Goal: Obtain resource: Download file/media

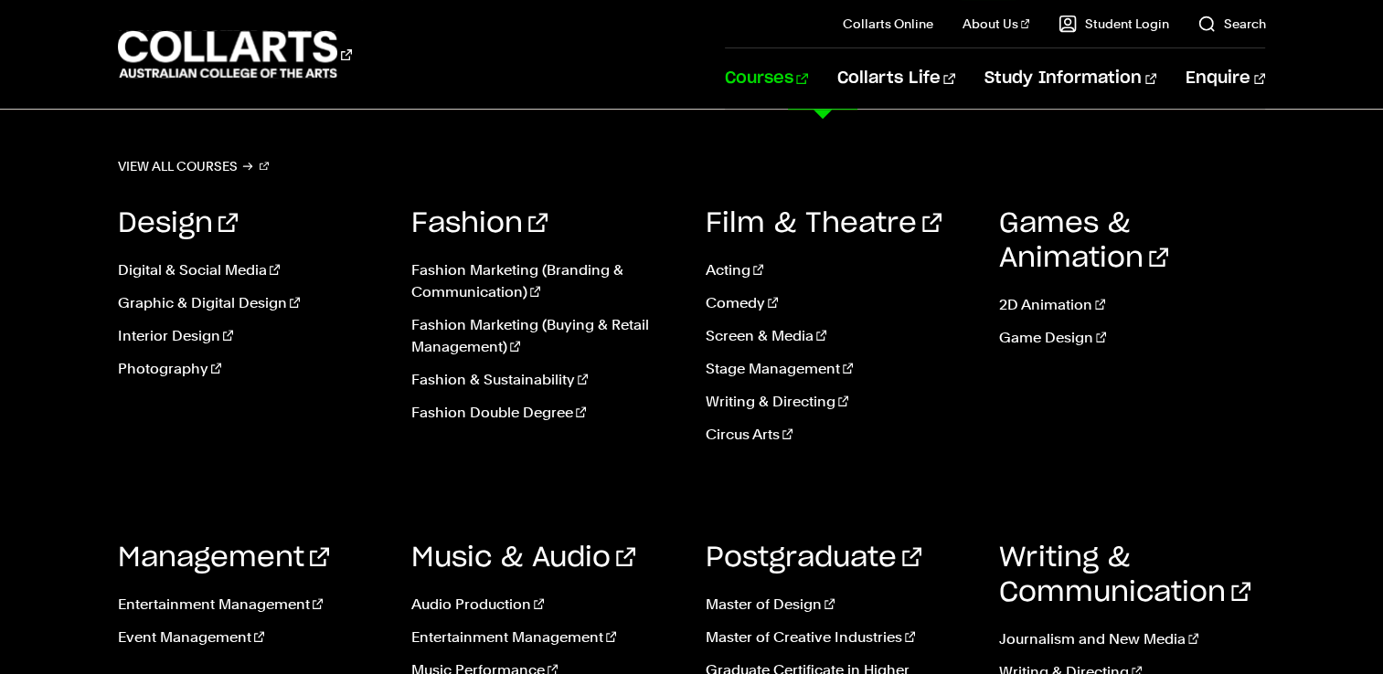
scroll to position [855, 0]
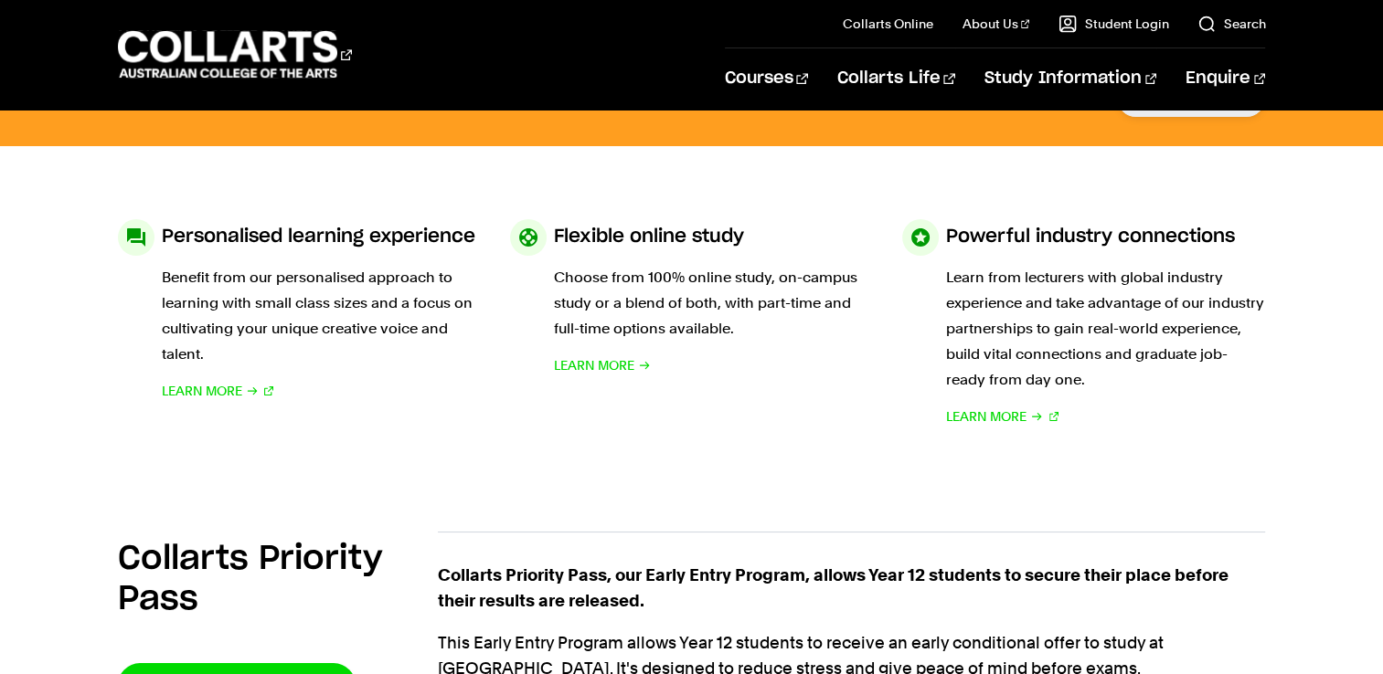
click at [867, 540] on div "Collarts Priority Pass, our Early Entry Program, allows Year 12 students to sec…" at bounding box center [852, 623] width 828 height 182
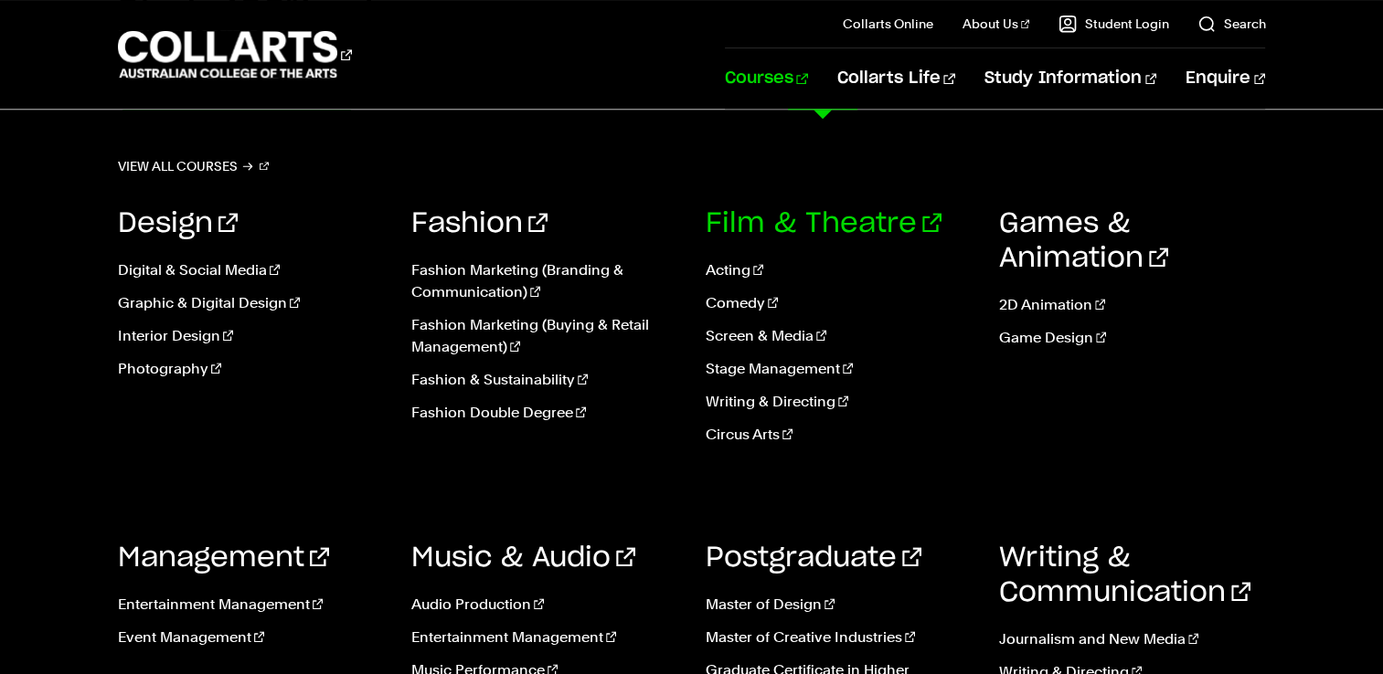
scroll to position [1647, 0]
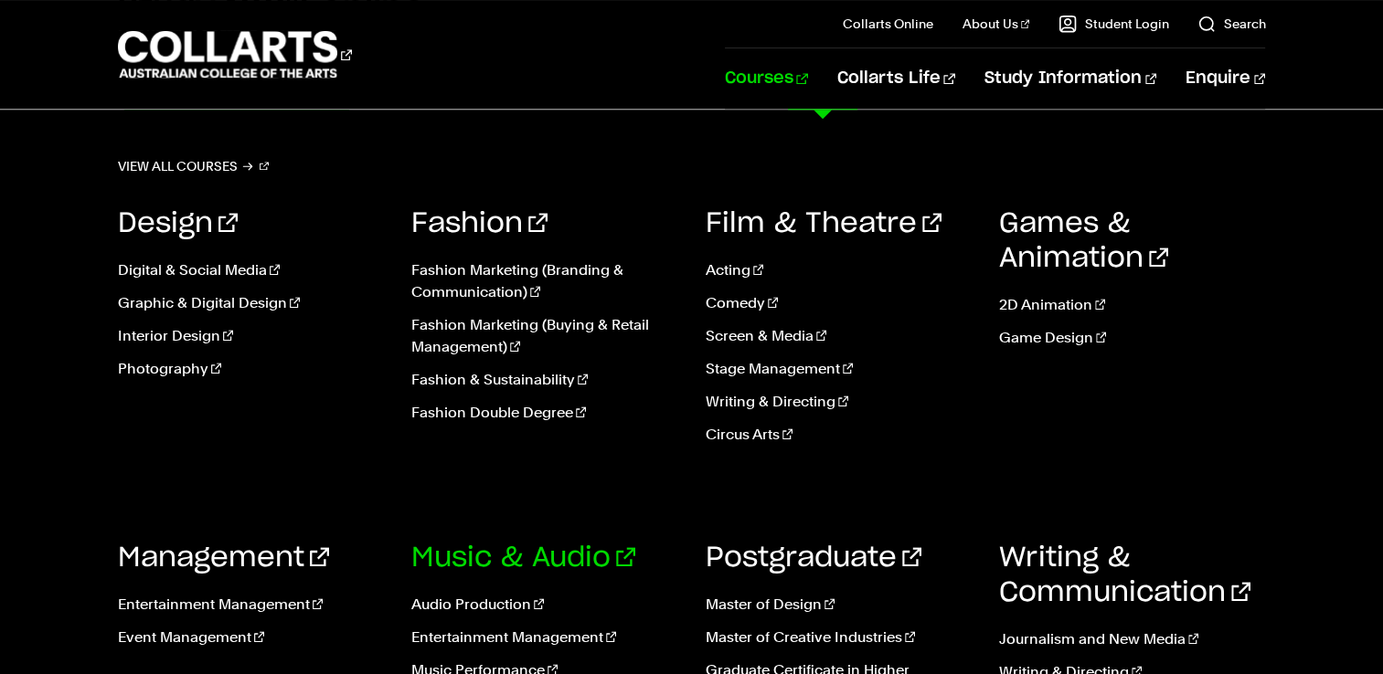
click at [501, 558] on link "Music & Audio" at bounding box center [523, 558] width 224 height 27
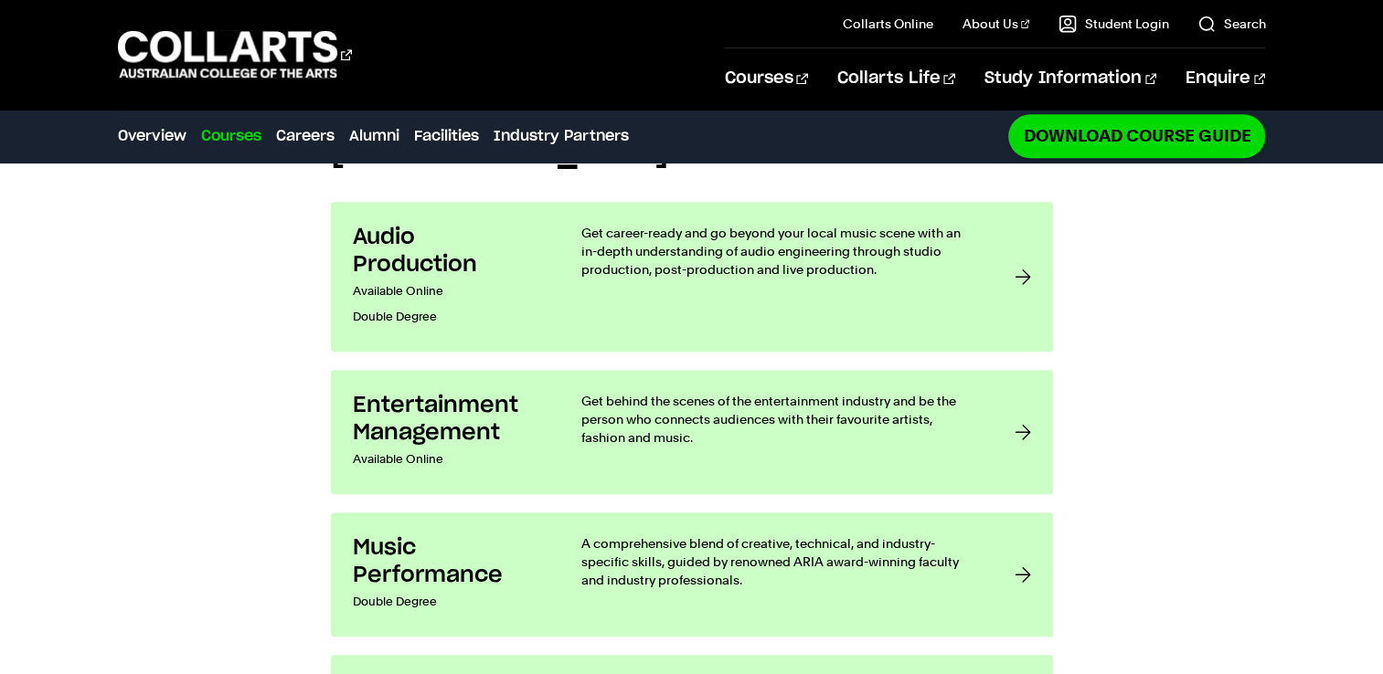
scroll to position [1504, 0]
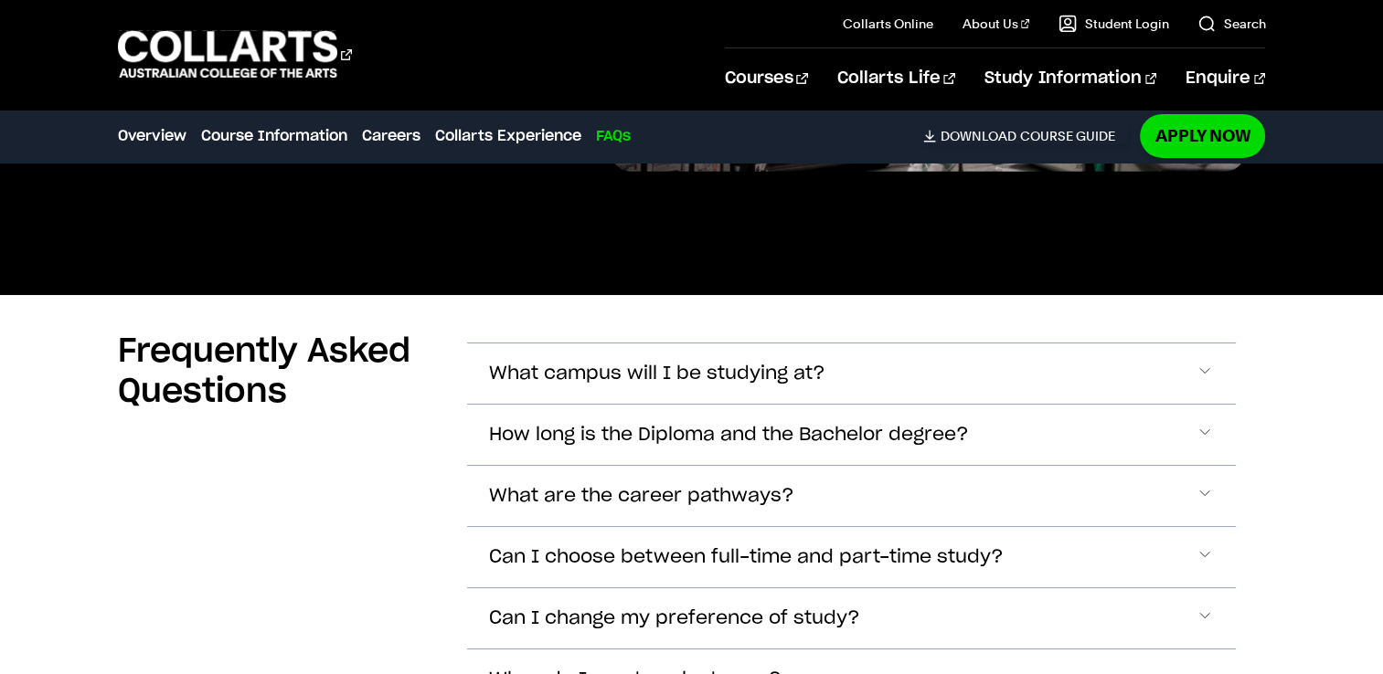
scroll to position [6339, 0]
click at [638, 409] on button "How long is the Diploma and the Bachelor degree?" at bounding box center [851, 435] width 769 height 60
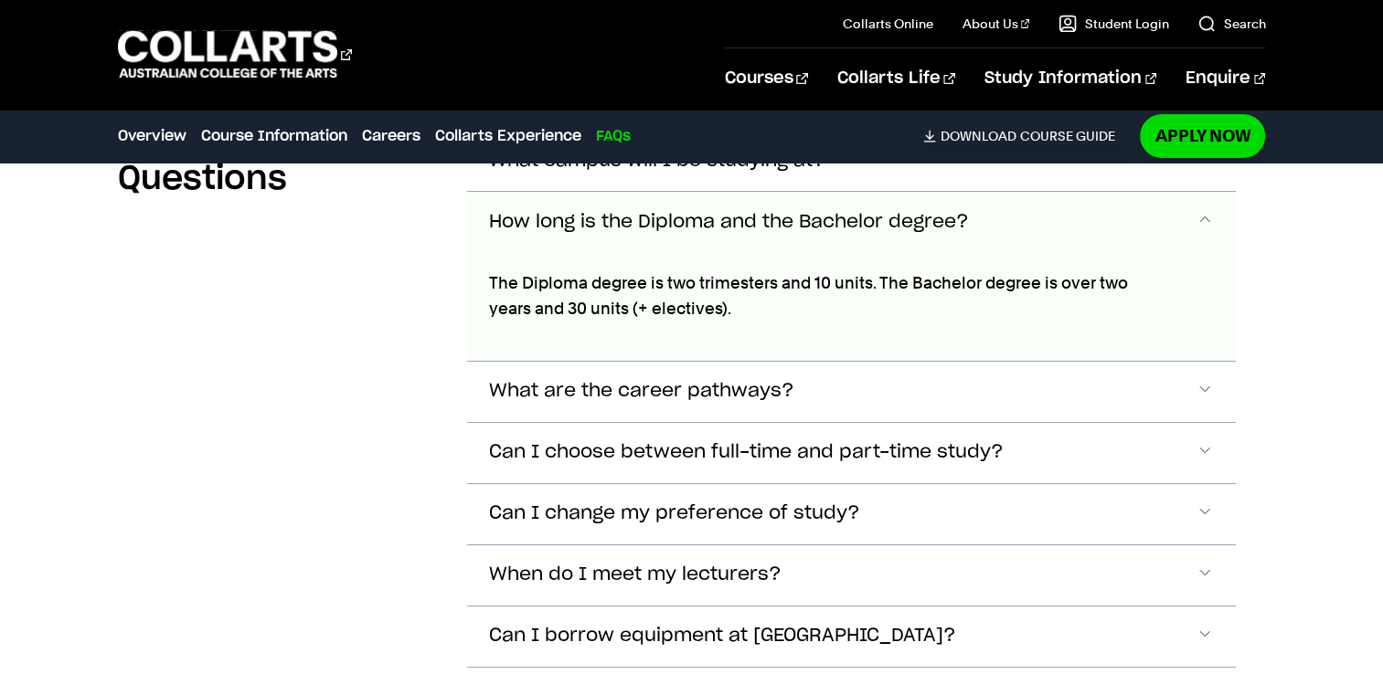
scroll to position [6576, 0]
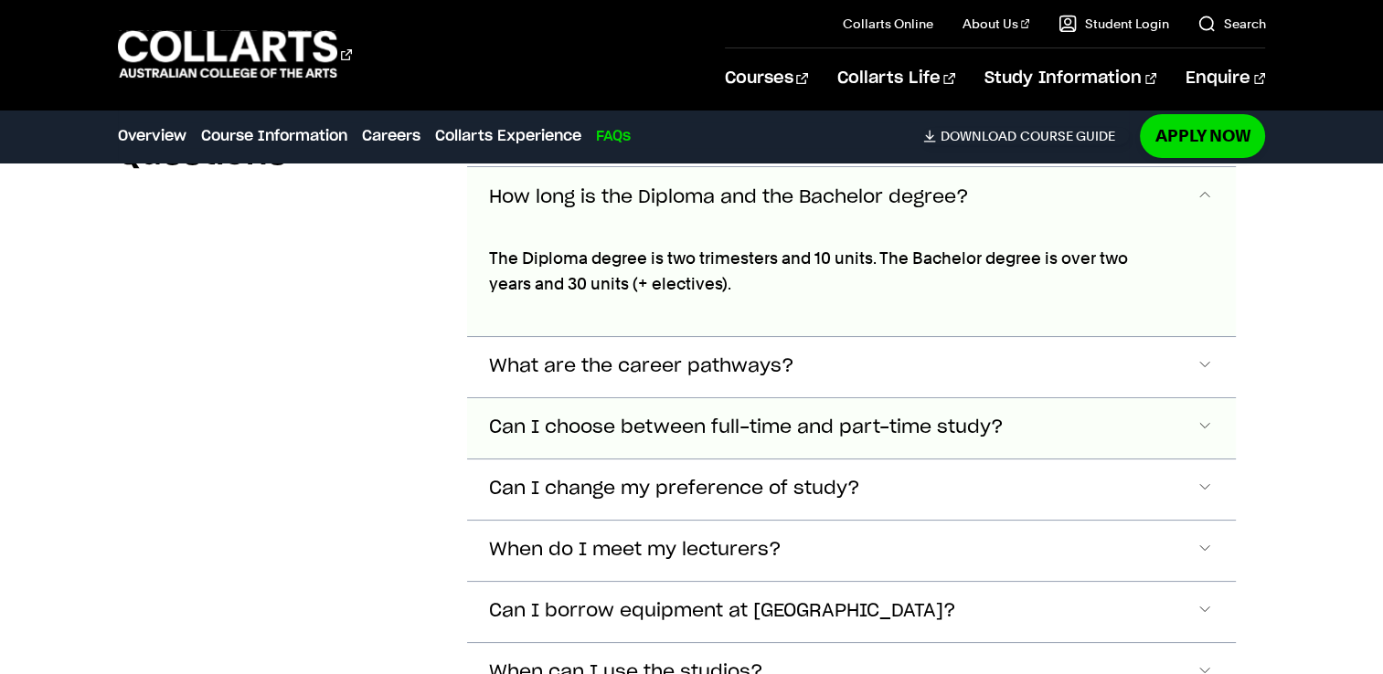
click at [647, 430] on span "Can I choose between full-time and part-time study?" at bounding box center [746, 428] width 515 height 21
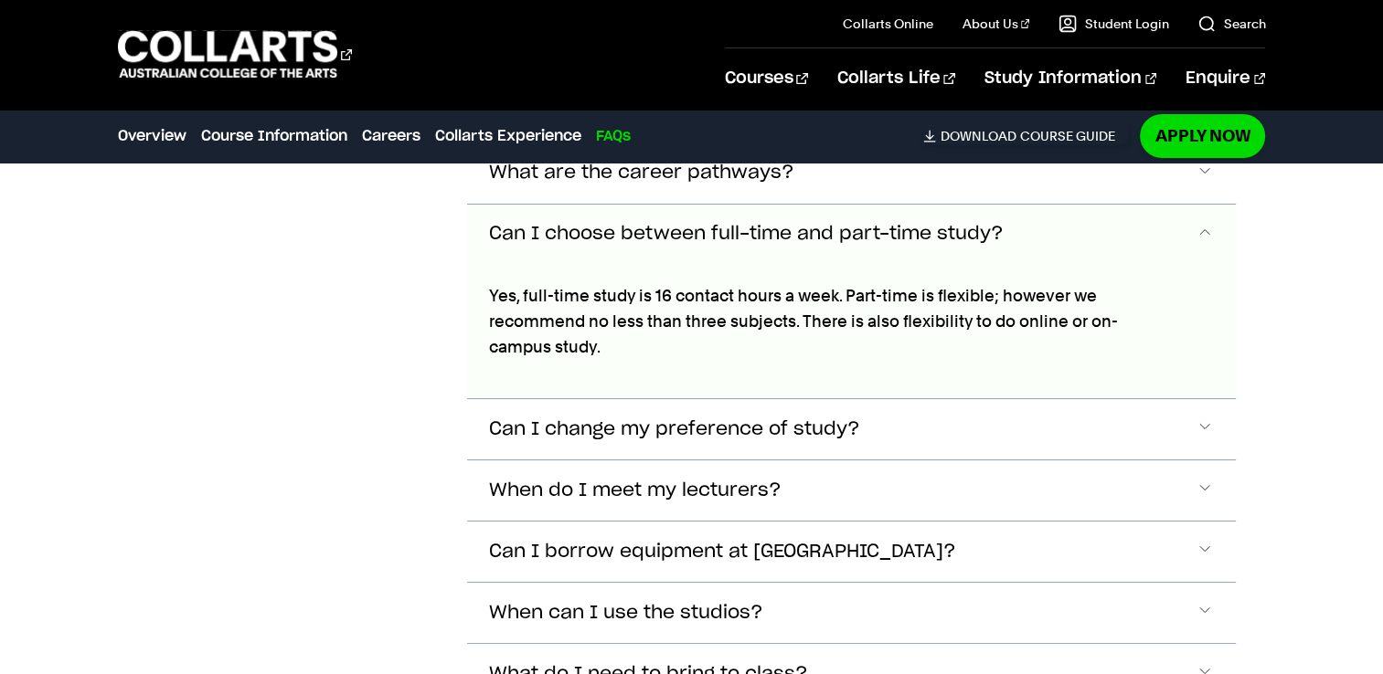
scroll to position [6803, 0]
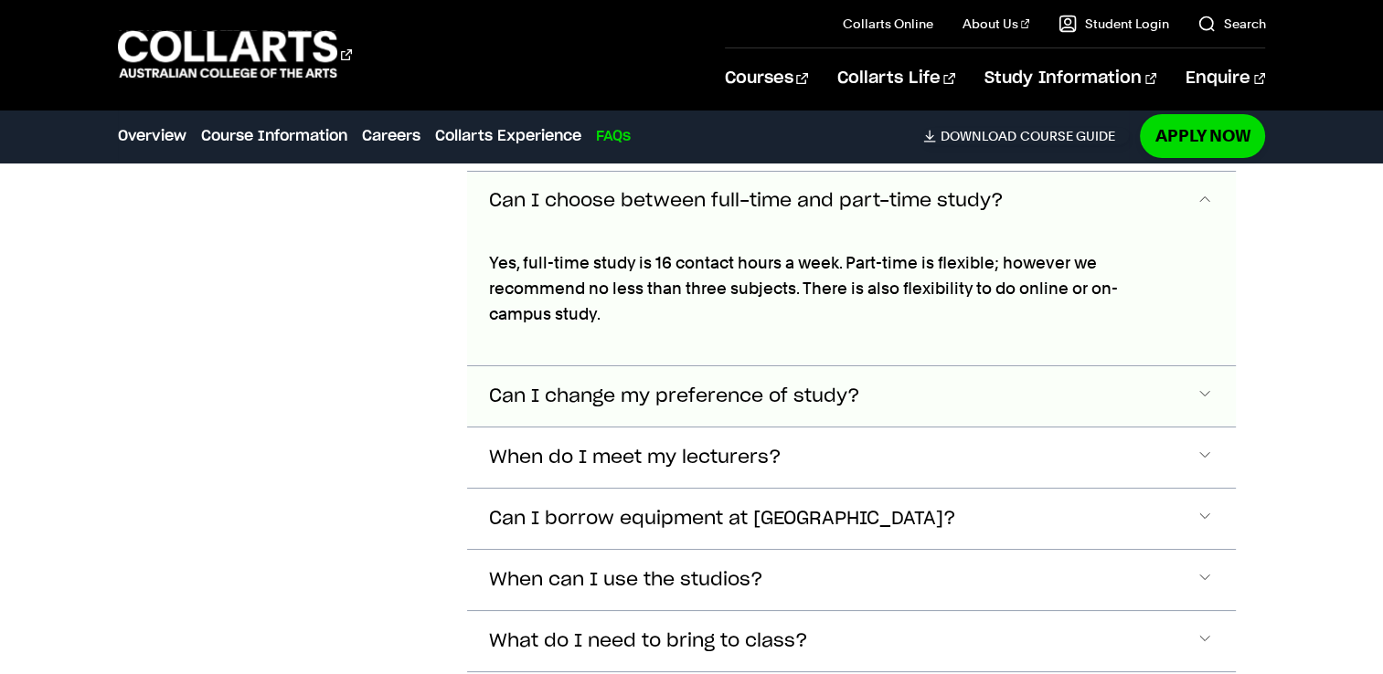
click at [691, 397] on span "Can I change my preference of study?" at bounding box center [674, 397] width 371 height 21
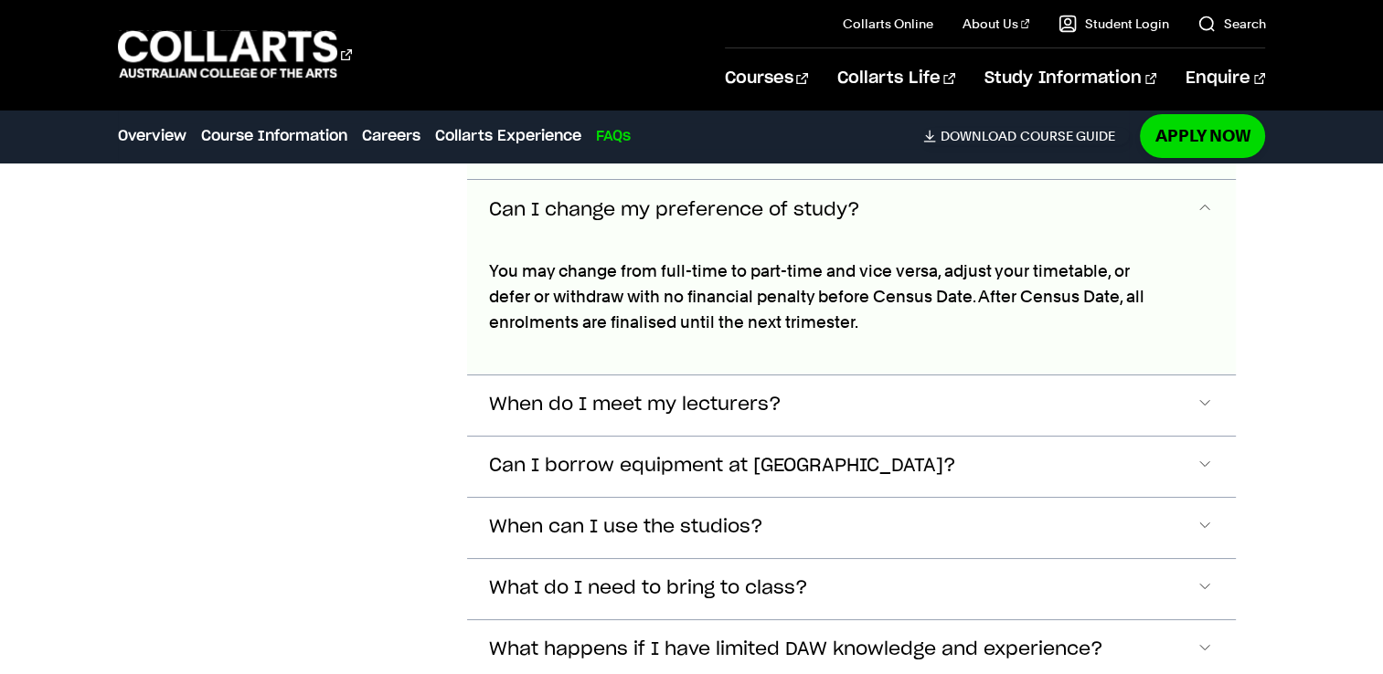
scroll to position [6996, 0]
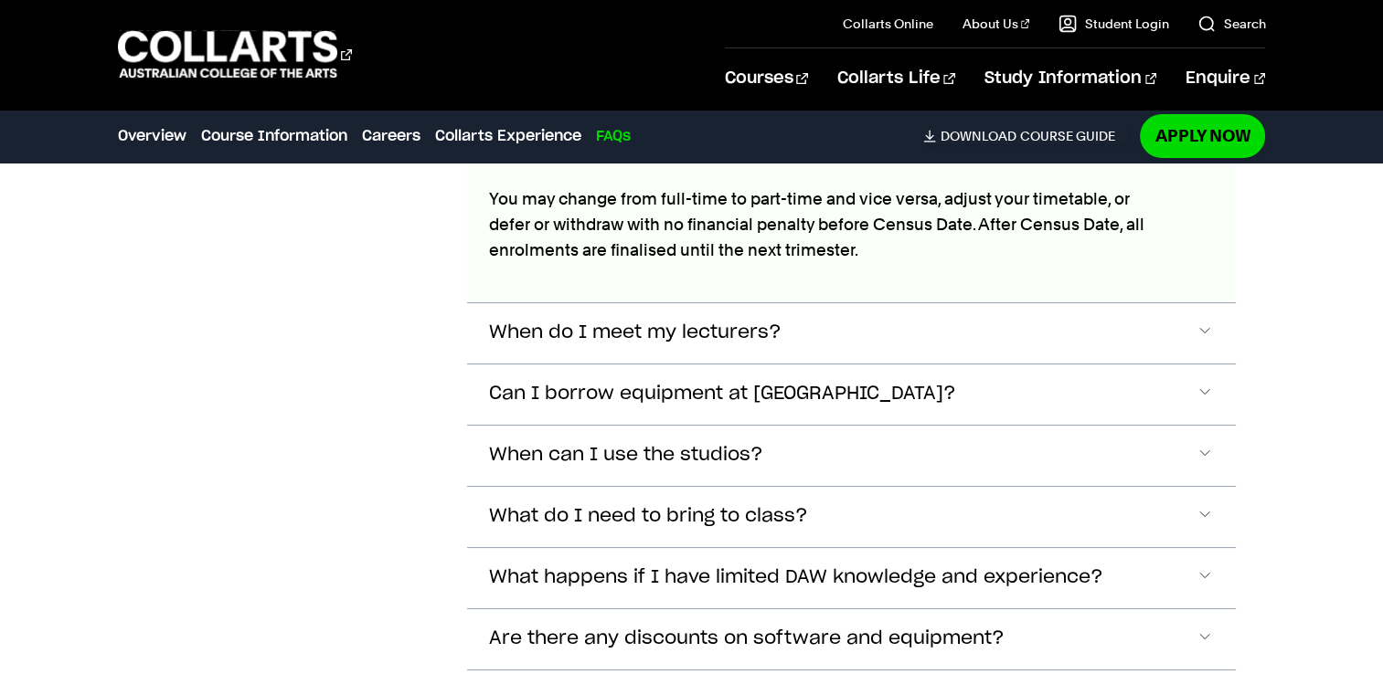
click at [691, 397] on button "Can I borrow equipment at Collarts?" at bounding box center [851, 395] width 769 height 60
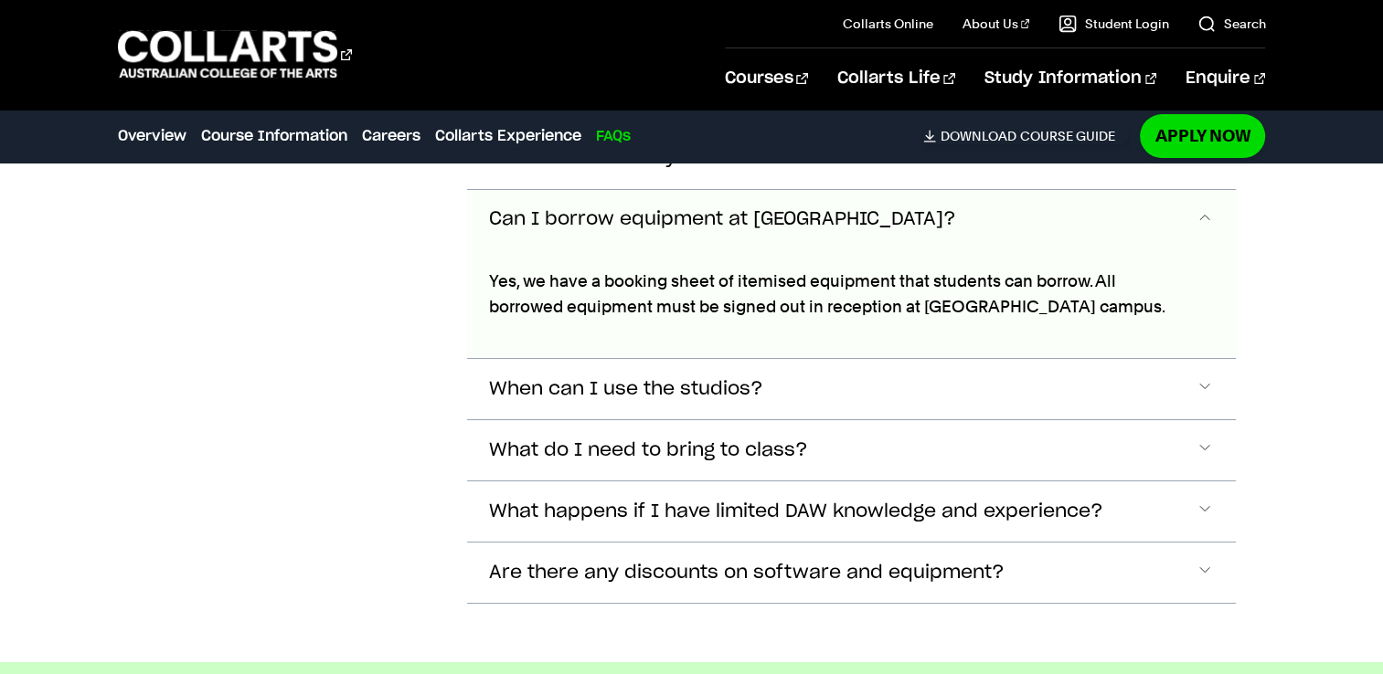
scroll to position [7251, 0]
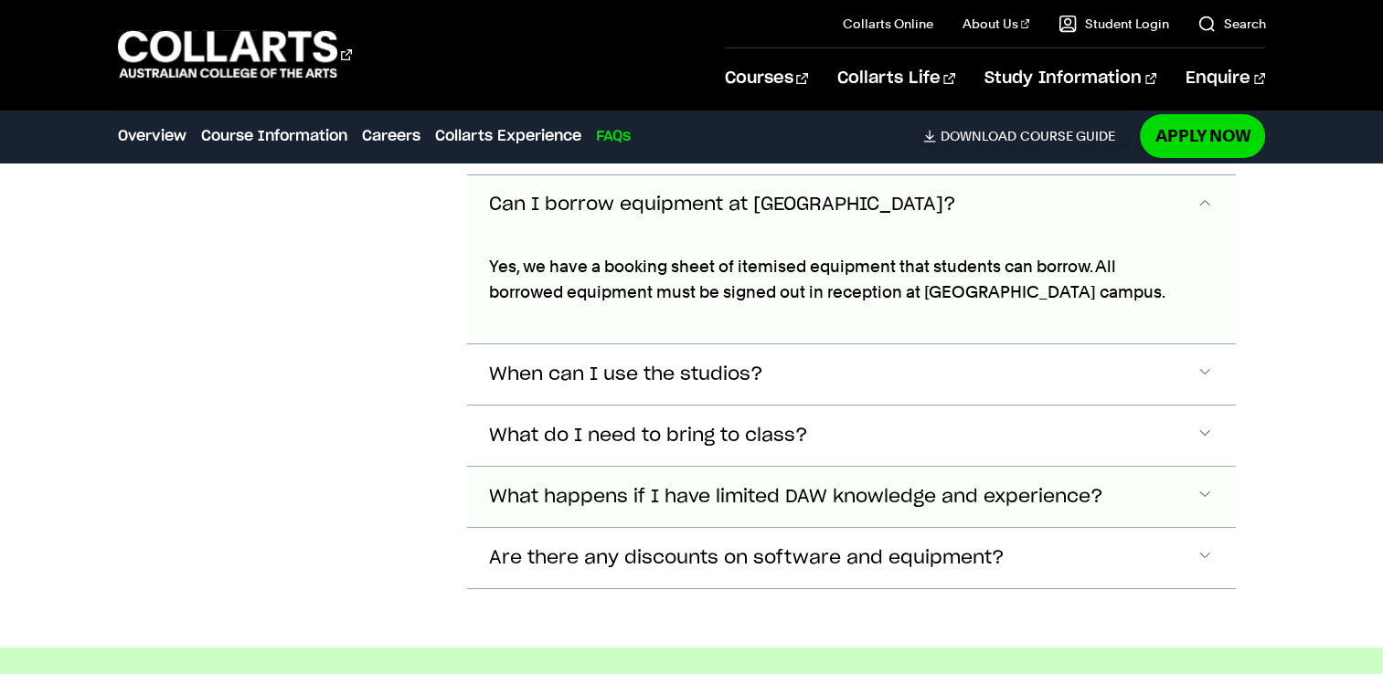
click at [715, 503] on button "What happens if I have limited DAW knowledge and experience?" at bounding box center [851, 497] width 769 height 60
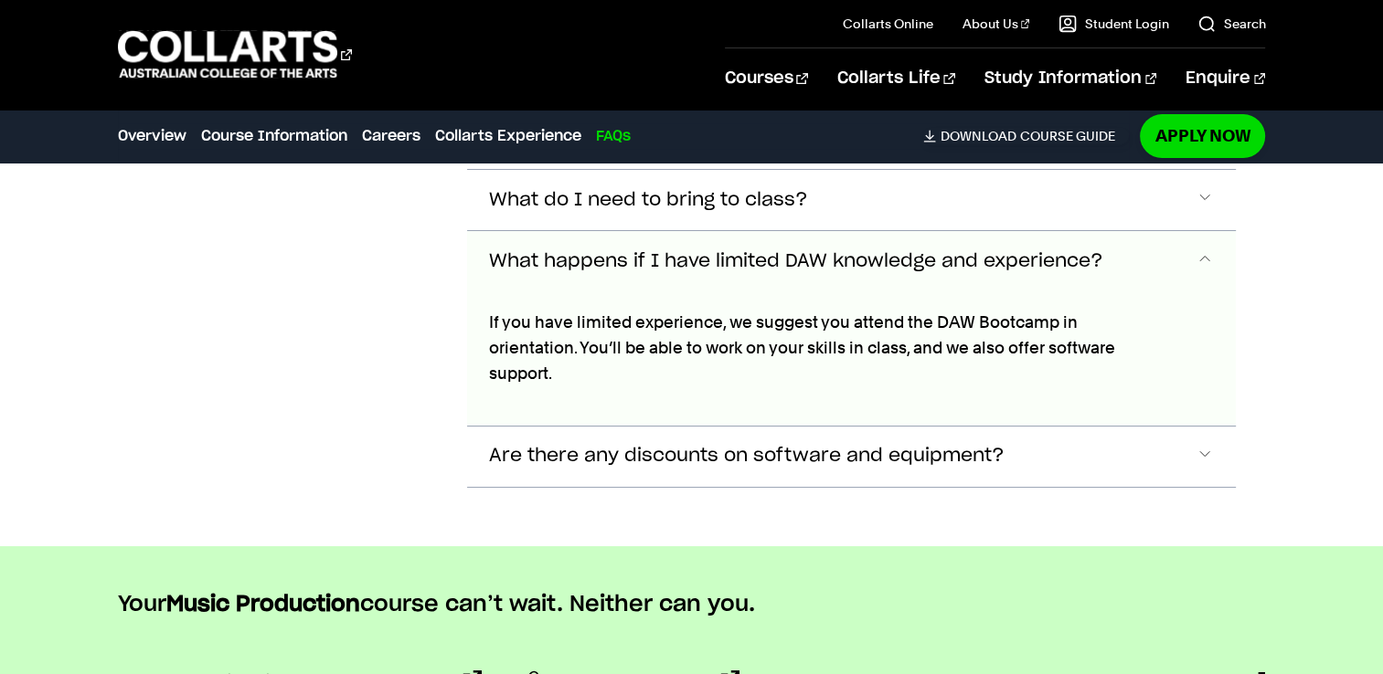
scroll to position [7537, 0]
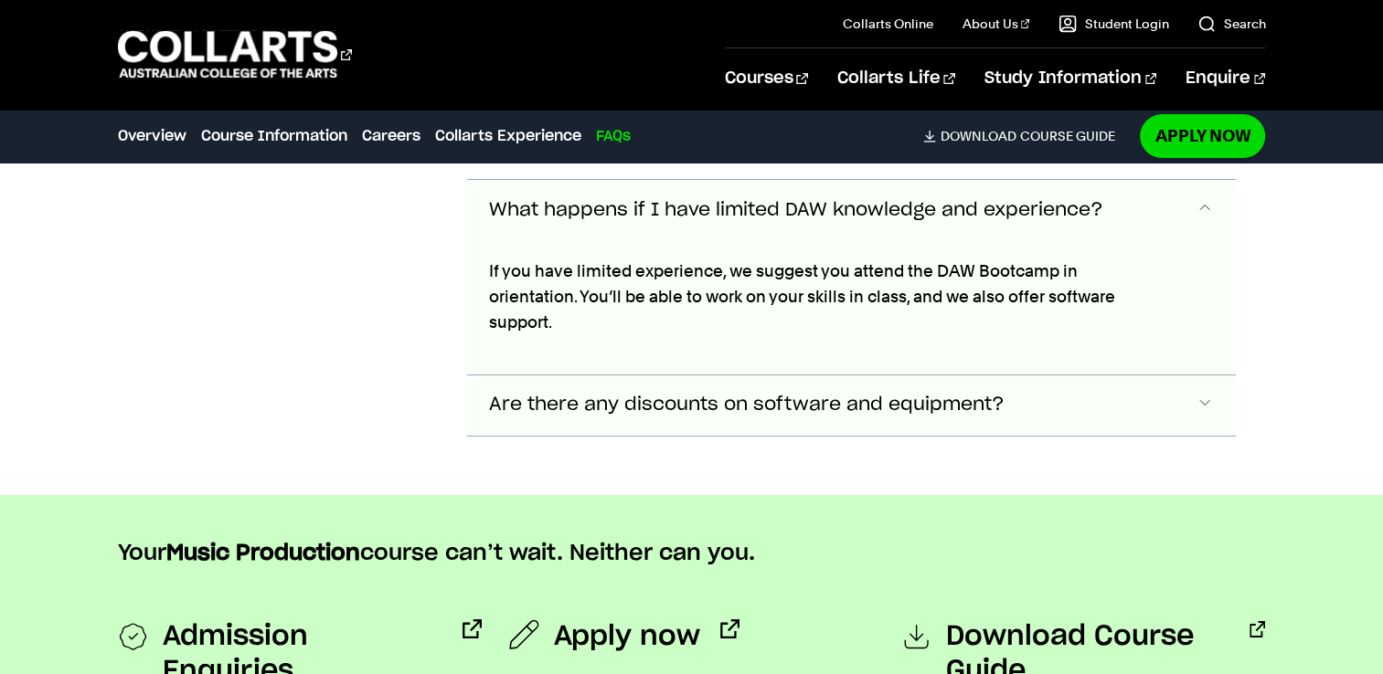
click at [758, 395] on span "Are there any discounts on software and equipment?" at bounding box center [746, 405] width 515 height 21
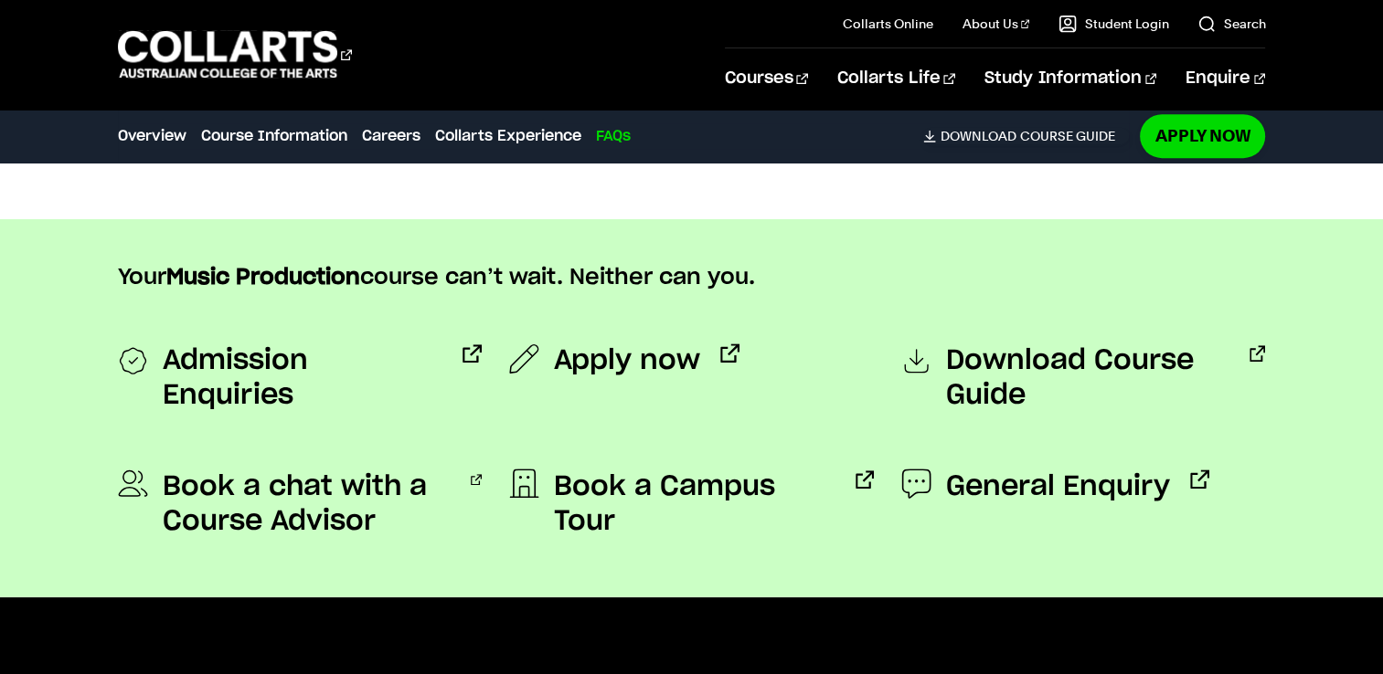
scroll to position [7877, 0]
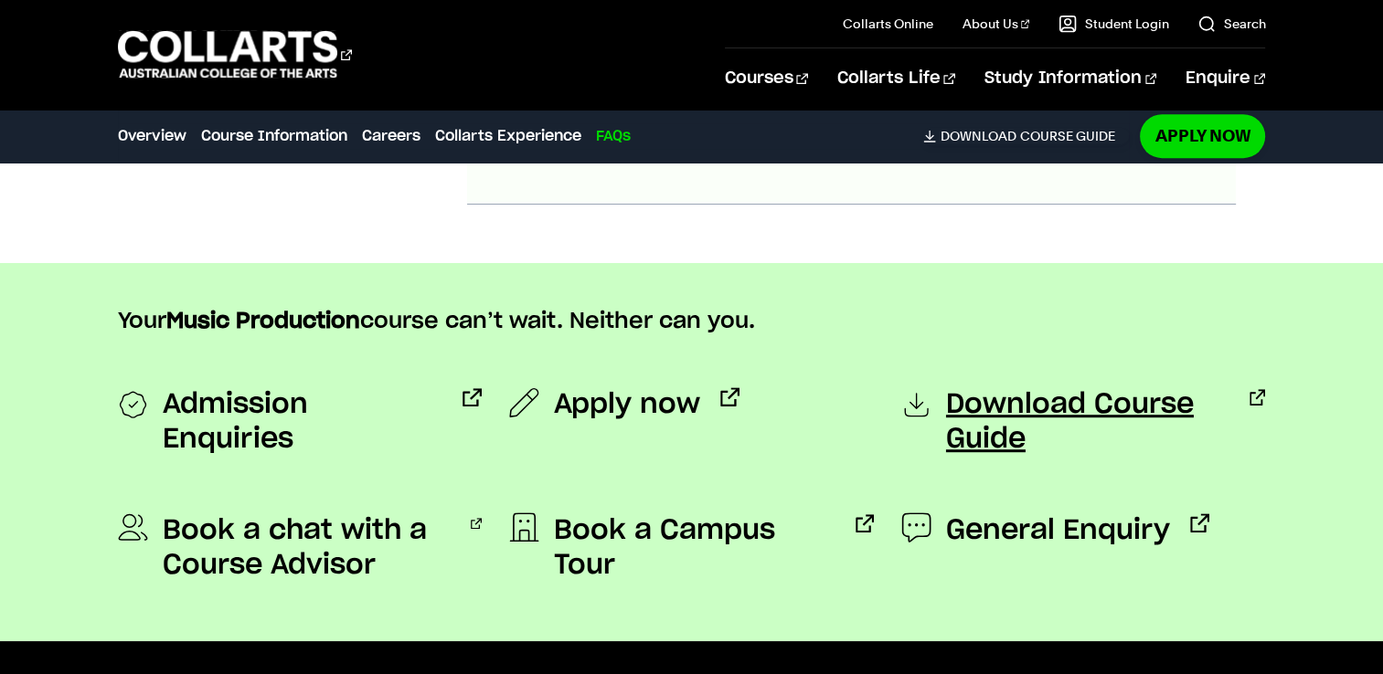
click at [998, 387] on span "Download Course Guide" at bounding box center [1087, 421] width 283 height 69
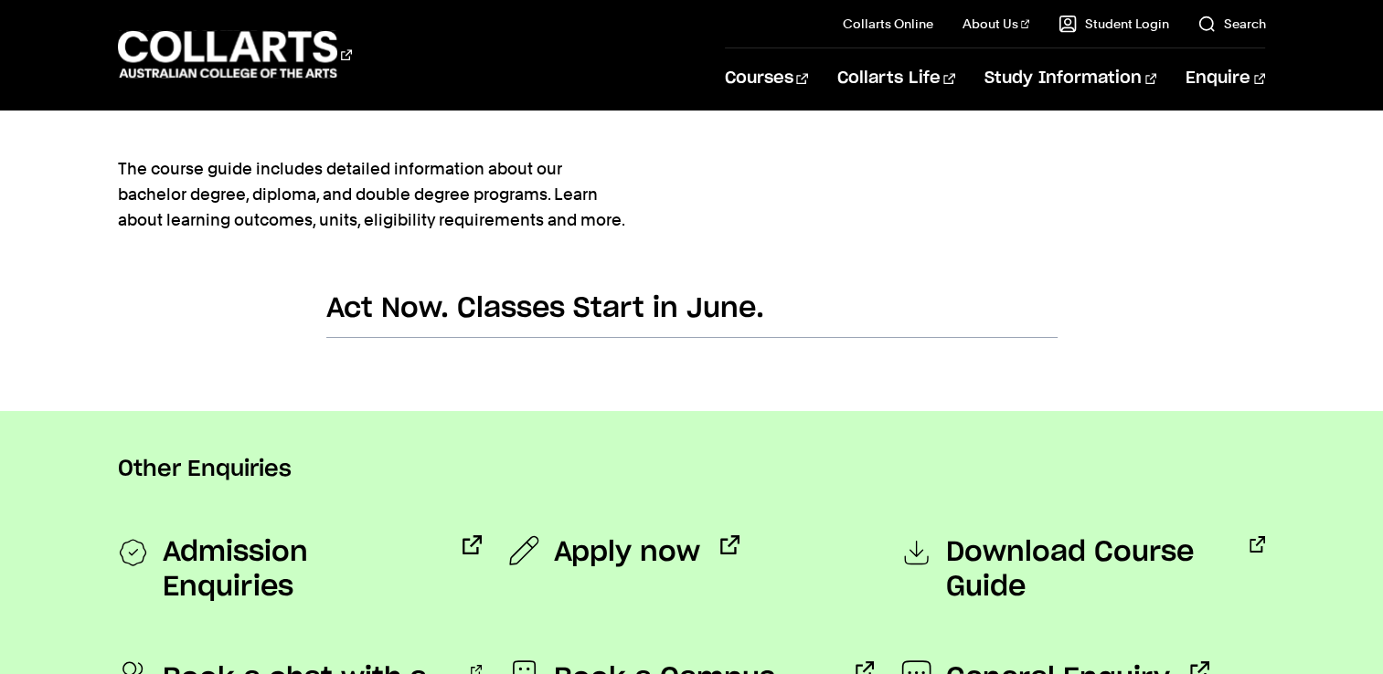
scroll to position [1130, 0]
